Goal: Task Accomplishment & Management: Complete application form

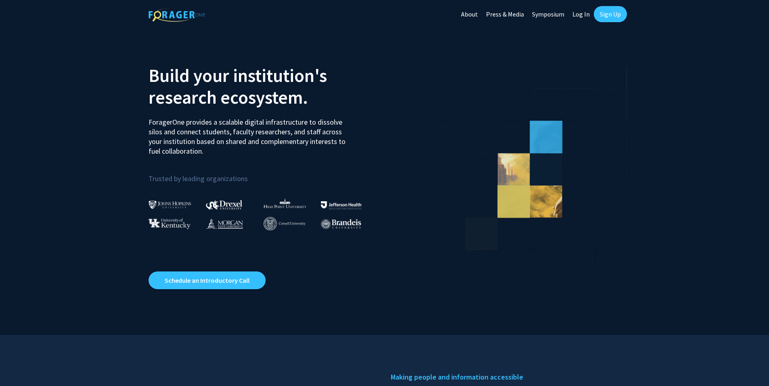
click at [617, 11] on link "Sign Up" at bounding box center [610, 14] width 33 height 16
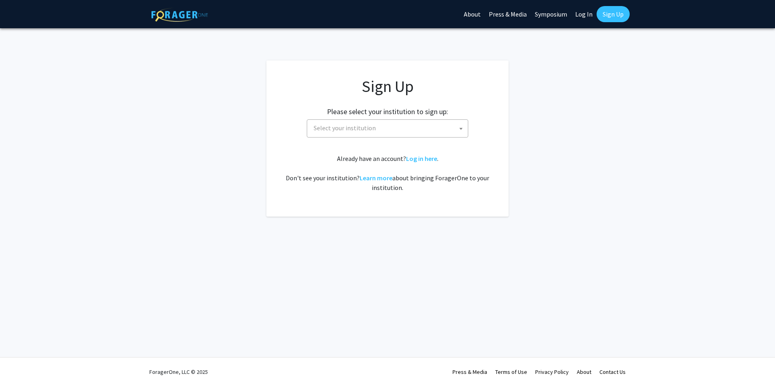
click at [397, 124] on span "Select your institution" at bounding box center [388, 128] width 157 height 17
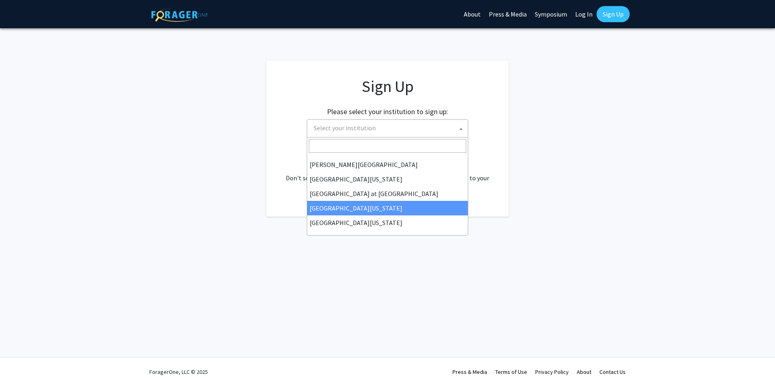
scroll to position [282, 0]
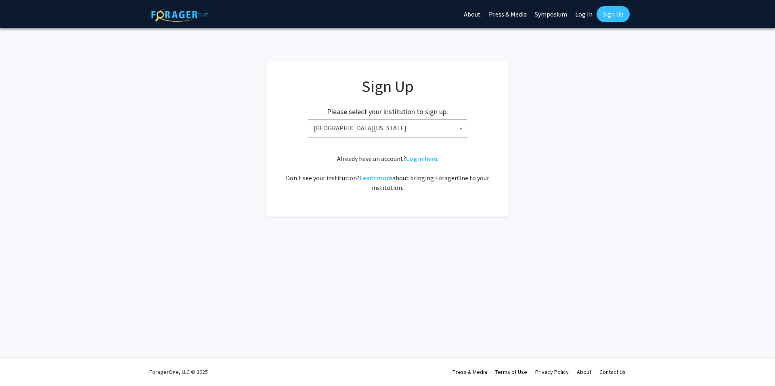
select select "33"
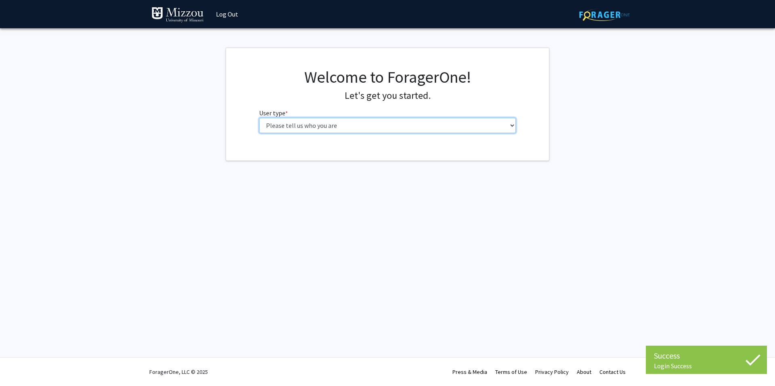
click at [322, 130] on select "Please tell us who you are Undergraduate Student Master's Student Doctoral Cand…" at bounding box center [387, 125] width 257 height 15
select select "1: undergrad"
click at [259, 118] on select "Please tell us who you are Undergraduate Student Master's Student Doctoral Cand…" at bounding box center [387, 125] width 257 height 15
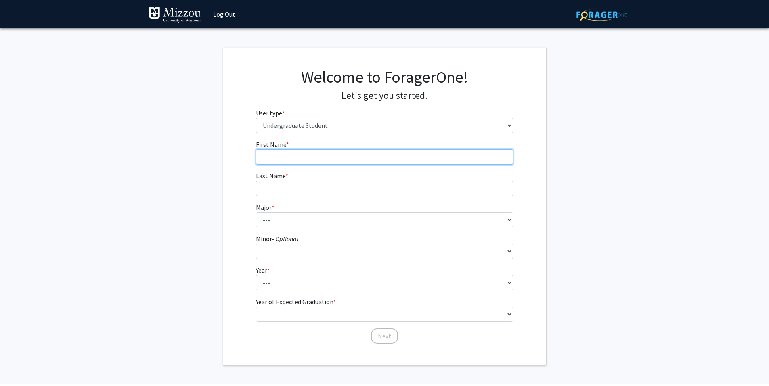
click at [330, 151] on input "First Name * required" at bounding box center [384, 156] width 257 height 15
type input "Wyatt"
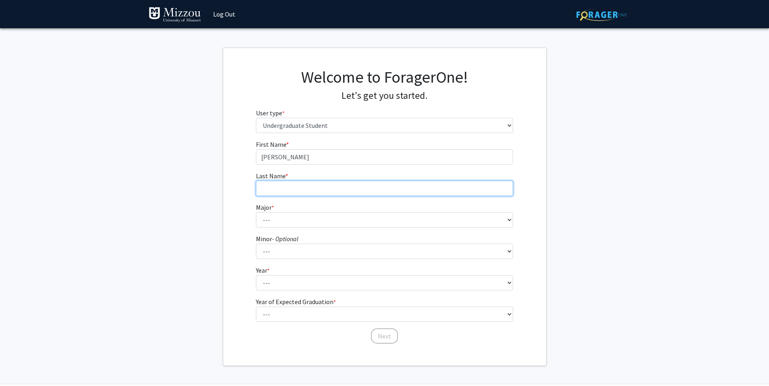
click at [287, 182] on input "Last Name * required" at bounding box center [384, 188] width 257 height 15
type input "Dickens"
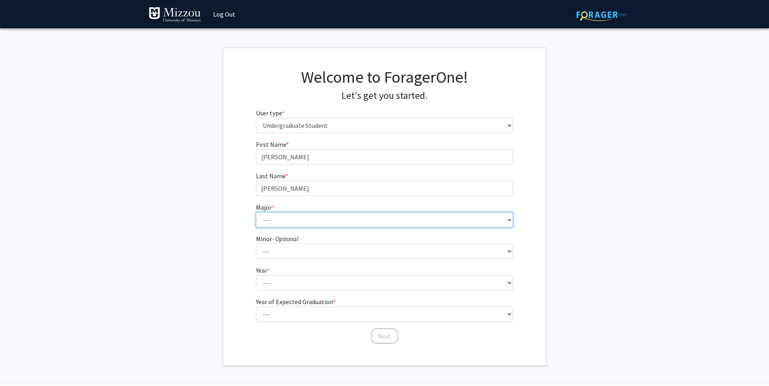
click at [263, 222] on select "--- Agribusiness Management Agricultural Education Agricultural Education: Comm…" at bounding box center [384, 219] width 257 height 15
select select "72: 2564"
click at [256, 212] on select "--- Agribusiness Management Agricultural Education Agricultural Education: Comm…" at bounding box center [384, 219] width 257 height 15
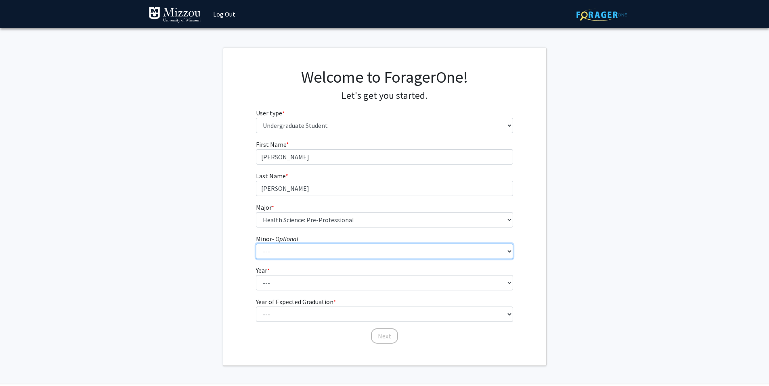
click at [273, 250] on select "--- Accountancy Aerospace Engineering Aerospace Studies Agribusiness Management…" at bounding box center [384, 251] width 257 height 15
drag, startPoint x: 234, startPoint y: 236, endPoint x: 242, endPoint y: 240, distance: 7.9
click at [235, 237] on div "First Name * required Wyatt Last Name * required Dickens Major * required --- A…" at bounding box center [384, 242] width 323 height 205
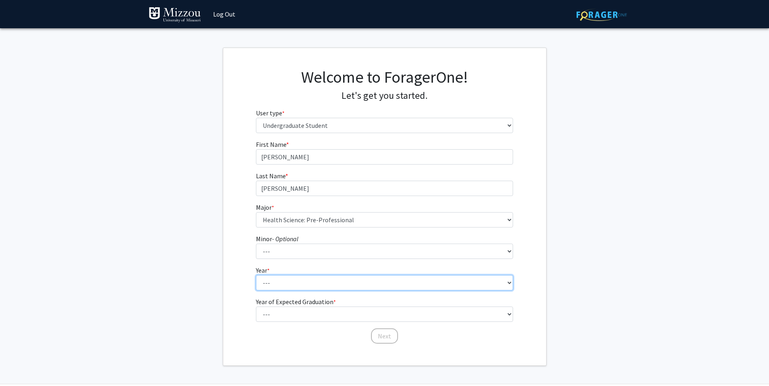
click at [277, 279] on select "--- First-year Sophomore Junior Senior Postbaccalaureate Certificate" at bounding box center [384, 282] width 257 height 15
select select "1: first-year"
click at [256, 275] on select "--- First-year Sophomore Junior Senior Postbaccalaureate Certificate" at bounding box center [384, 282] width 257 height 15
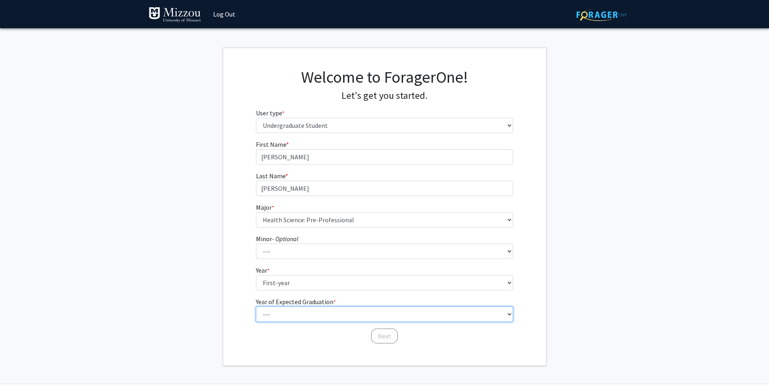
click at [274, 311] on select "--- 2025 2026 2027 2028 2029 2030 2031 2032 2033 2034" at bounding box center [384, 314] width 257 height 15
select select "5: 2029"
click at [256, 307] on select "--- 2025 2026 2027 2028 2029 2030 2031 2032 2033 2034" at bounding box center [384, 314] width 257 height 15
click at [381, 337] on button "Next" at bounding box center [384, 335] width 27 height 15
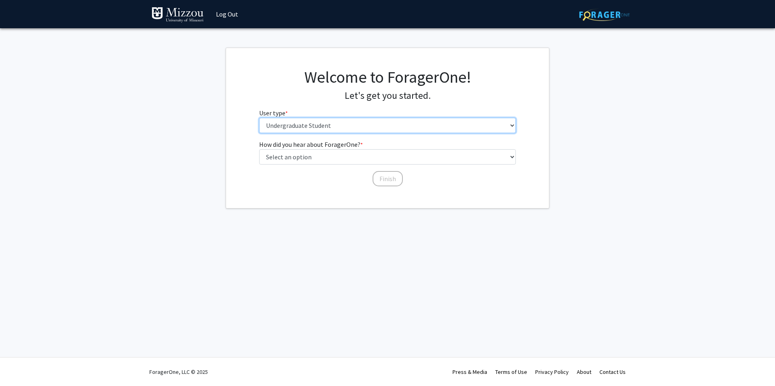
click at [290, 127] on select "Please tell us who you are Undergraduate Student Master's Student Doctoral Cand…" at bounding box center [387, 125] width 257 height 15
drag, startPoint x: 192, startPoint y: 135, endPoint x: 206, endPoint y: 142, distance: 15.3
click at [197, 138] on fg-get-started "Welcome to ForagerOne! Let's get you started. User type * required Please tell …" at bounding box center [387, 128] width 775 height 161
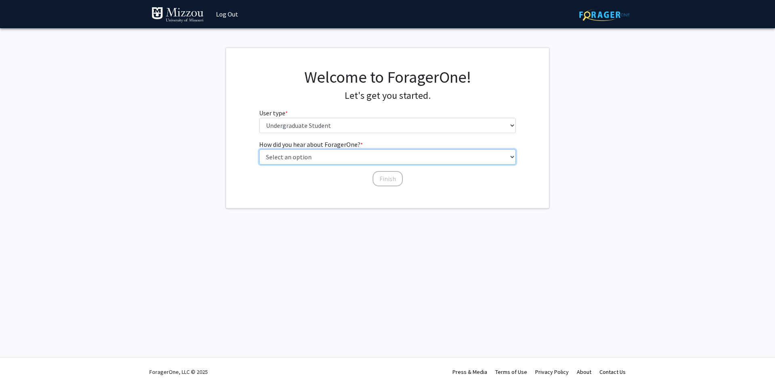
click at [271, 158] on select "Select an option Peer/student recommendation Faculty/staff recommendation Unive…" at bounding box center [387, 156] width 257 height 15
select select "2: faculty_recommendation"
click at [259, 149] on select "Select an option Peer/student recommendation Faculty/staff recommendation Unive…" at bounding box center [387, 156] width 257 height 15
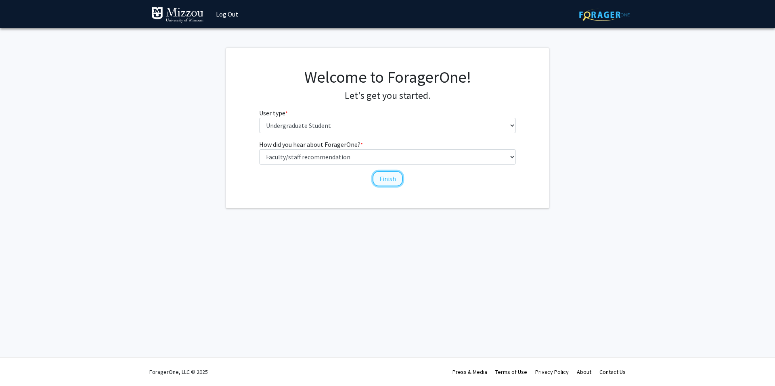
click at [386, 179] on button "Finish" at bounding box center [387, 178] width 30 height 15
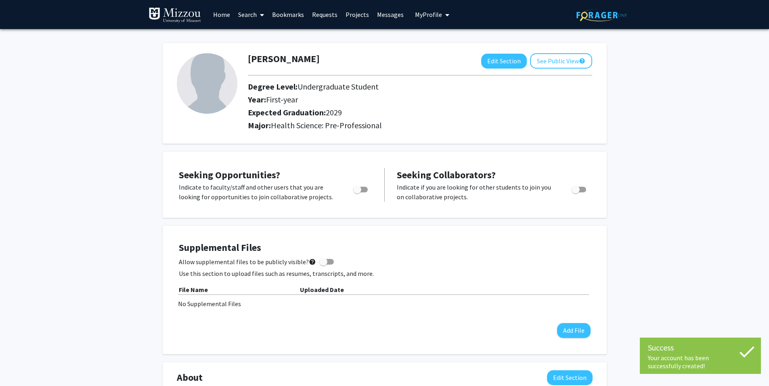
click at [364, 192] on span "Toggle" at bounding box center [360, 190] width 15 height 6
click at [357, 192] on input "Are you actively seeking opportunities?" at bounding box center [357, 192] width 0 height 0
checkbox input "true"
